Goal: Task Accomplishment & Management: Manage account settings

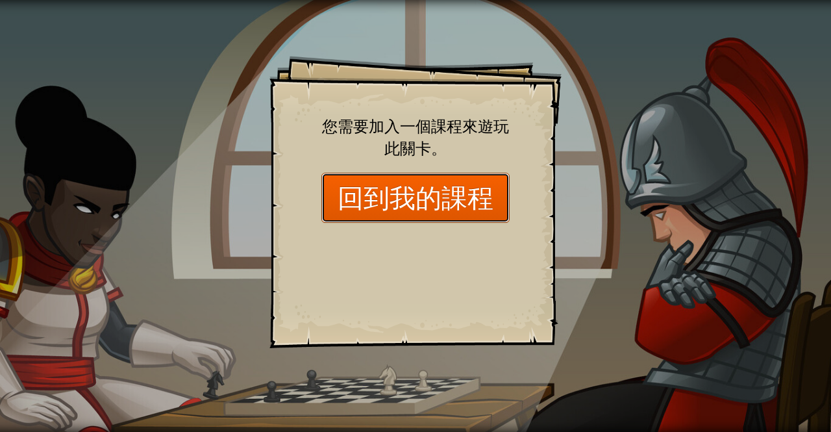
click at [458, 204] on link "回到我的課程" at bounding box center [415, 198] width 188 height 50
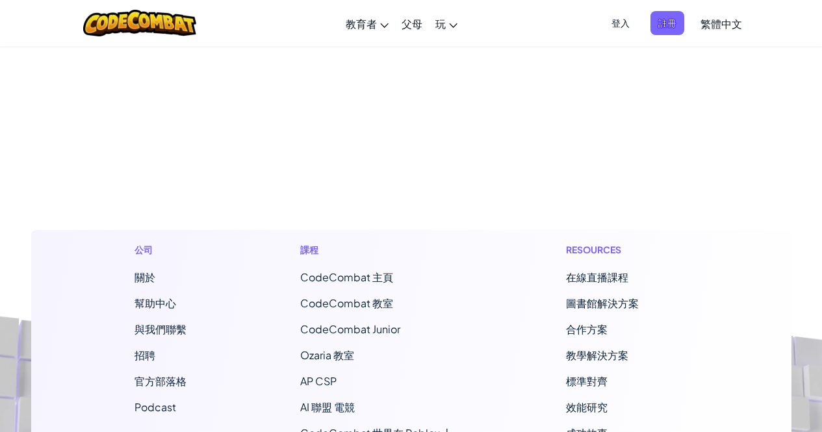
scroll to position [130, 0]
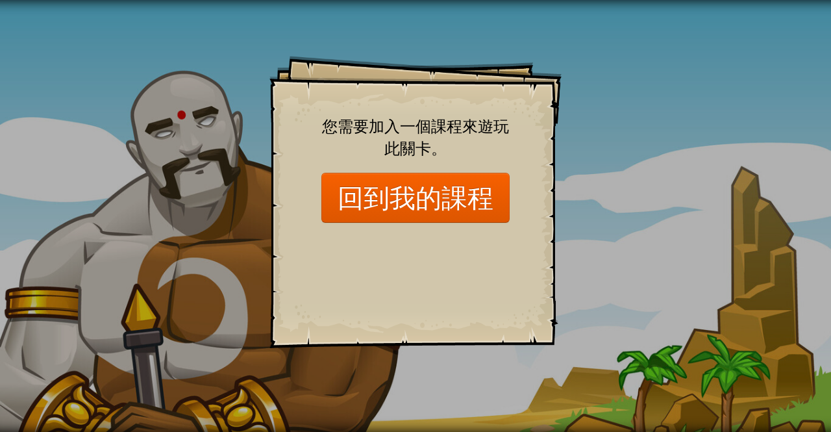
click at [790, 166] on div "Goals Start Level 從伺服器載入失敗 您將需要訂閱來開啟這關。 訂閱 您需要加入一個課程來遊玩此關卡。 回到我的課程 詢問您的老師來分派一個授…" at bounding box center [415, 216] width 831 height 432
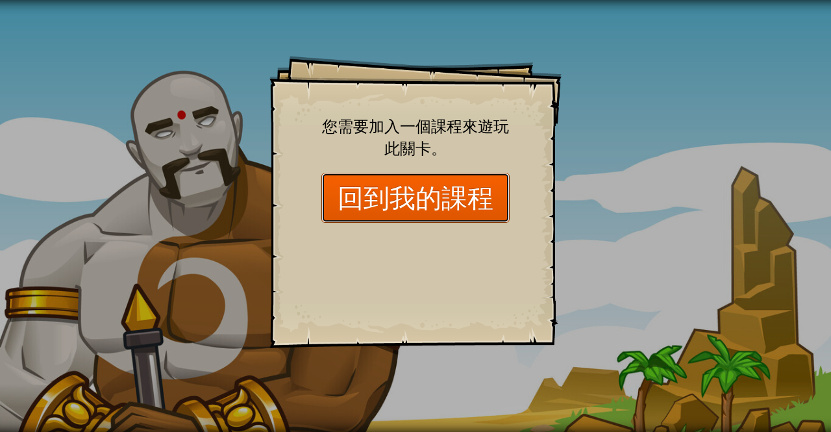
click at [419, 199] on link "回到我的課程" at bounding box center [415, 198] width 188 height 50
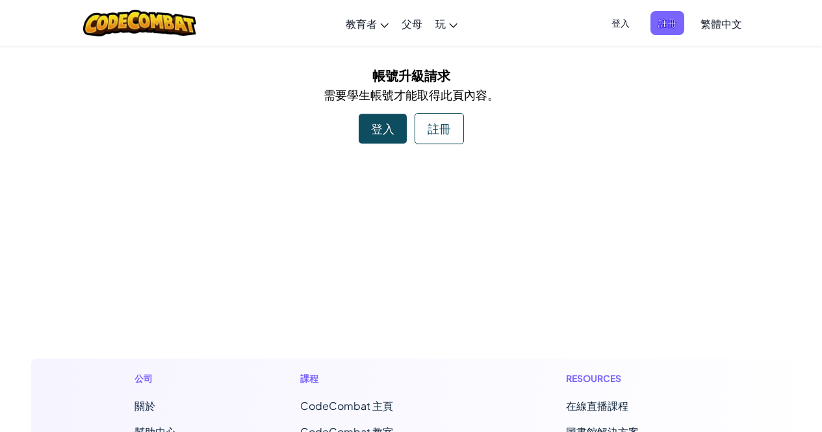
click at [623, 18] on span "登入" at bounding box center [620, 23] width 34 height 24
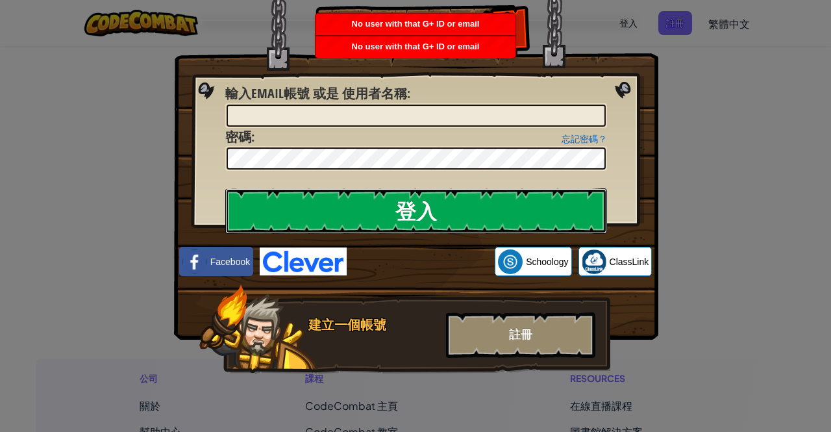
click at [534, 211] on input "登入" at bounding box center [416, 210] width 382 height 45
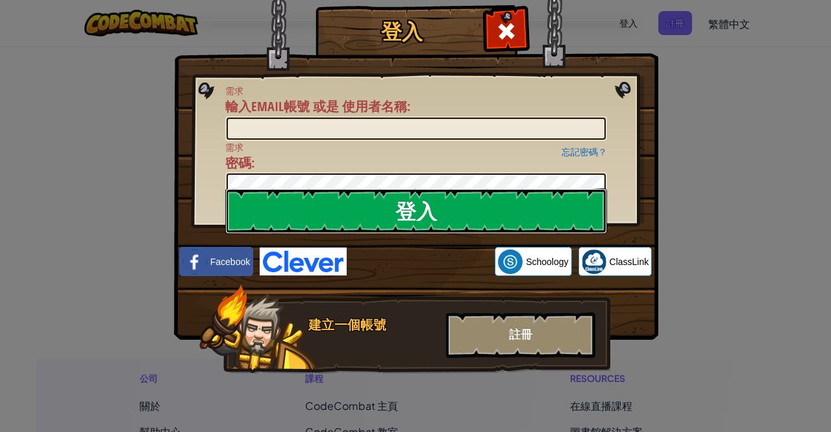
click at [492, 202] on input "登入" at bounding box center [416, 210] width 382 height 45
click at [484, 197] on input "登入" at bounding box center [416, 210] width 382 height 45
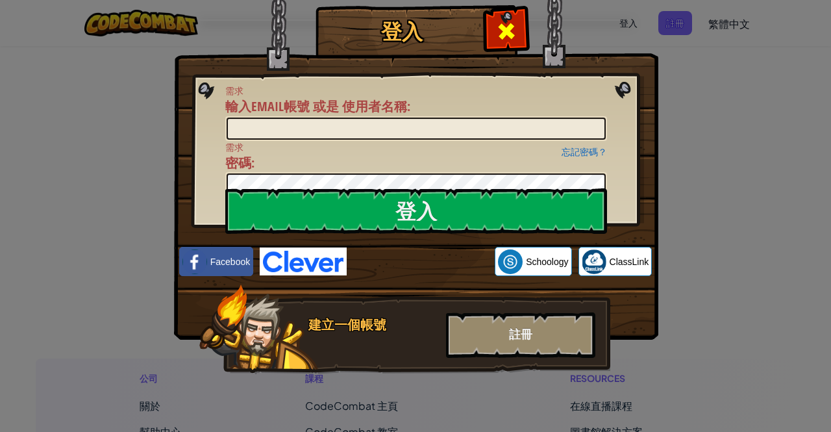
click at [491, 31] on div at bounding box center [506, 29] width 41 height 41
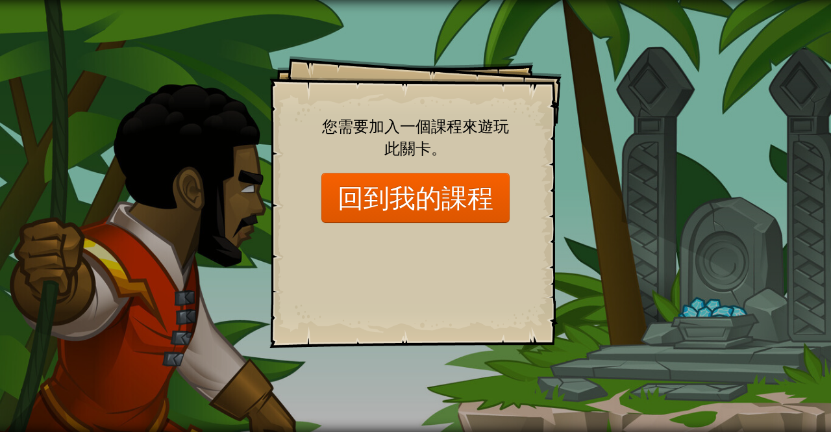
drag, startPoint x: 338, startPoint y: 1, endPoint x: 376, endPoint y: 134, distance: 137.9
click at [376, 134] on span "您需要加入一個課程來遊玩此關卡。" at bounding box center [415, 137] width 187 height 43
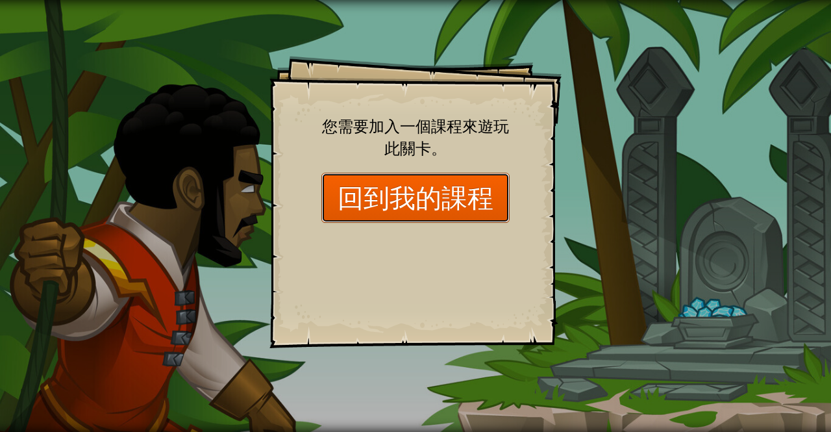
click at [431, 188] on link "回到我的課程" at bounding box center [415, 198] width 188 height 50
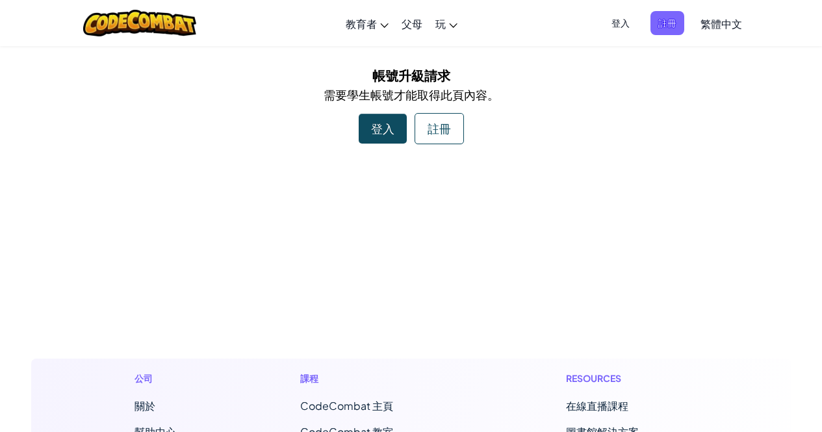
click at [616, 28] on span "登入" at bounding box center [620, 23] width 34 height 24
